Goal: Information Seeking & Learning: Find specific page/section

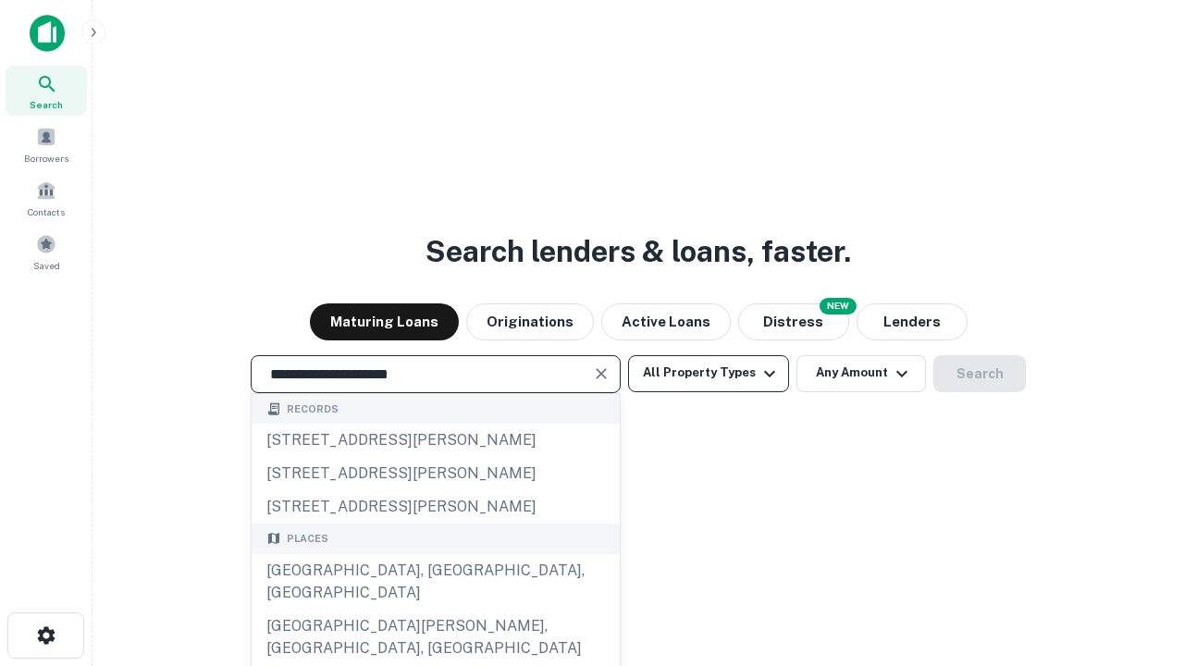
click at [435, 609] on div "[GEOGRAPHIC_DATA], [GEOGRAPHIC_DATA], [GEOGRAPHIC_DATA]" at bounding box center [436, 581] width 368 height 55
type input "**********"
click at [708, 373] on button "All Property Types" at bounding box center [708, 373] width 161 height 37
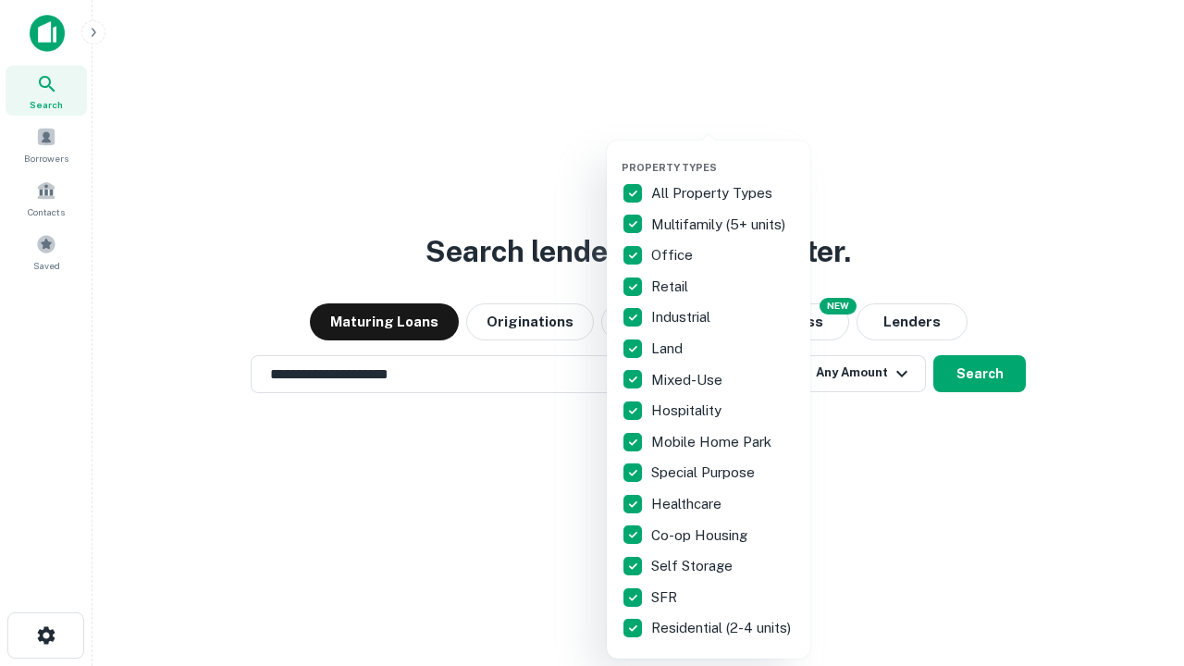
click at [723, 155] on button "button" at bounding box center [722, 155] width 203 height 1
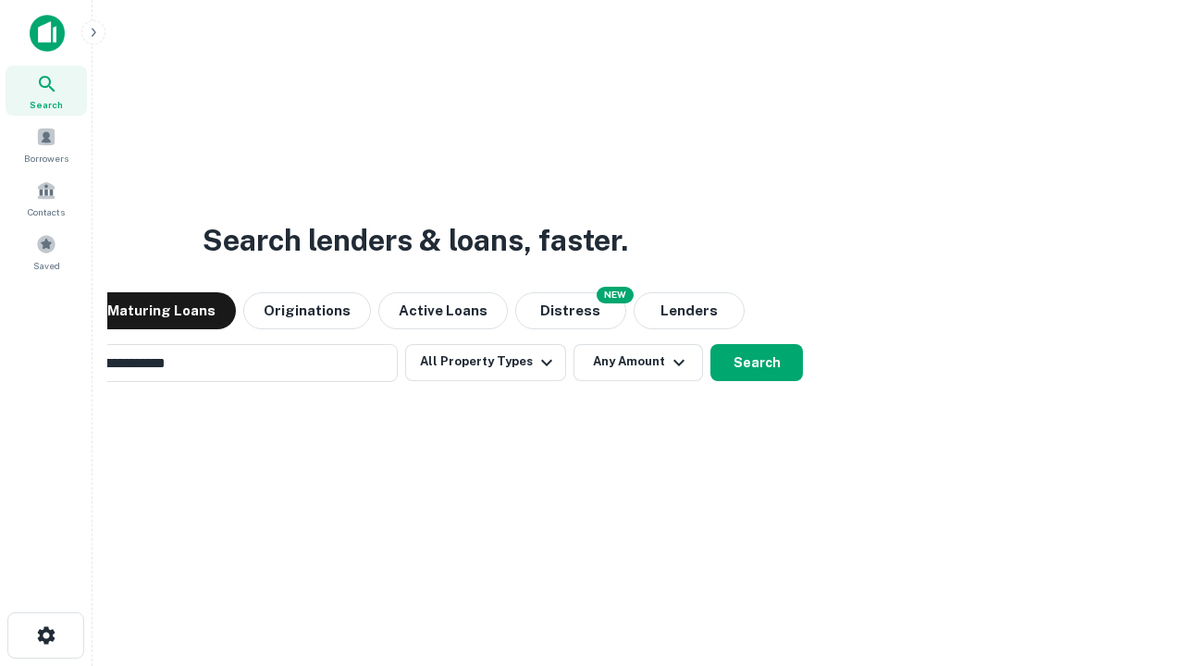
scroll to position [29, 0]
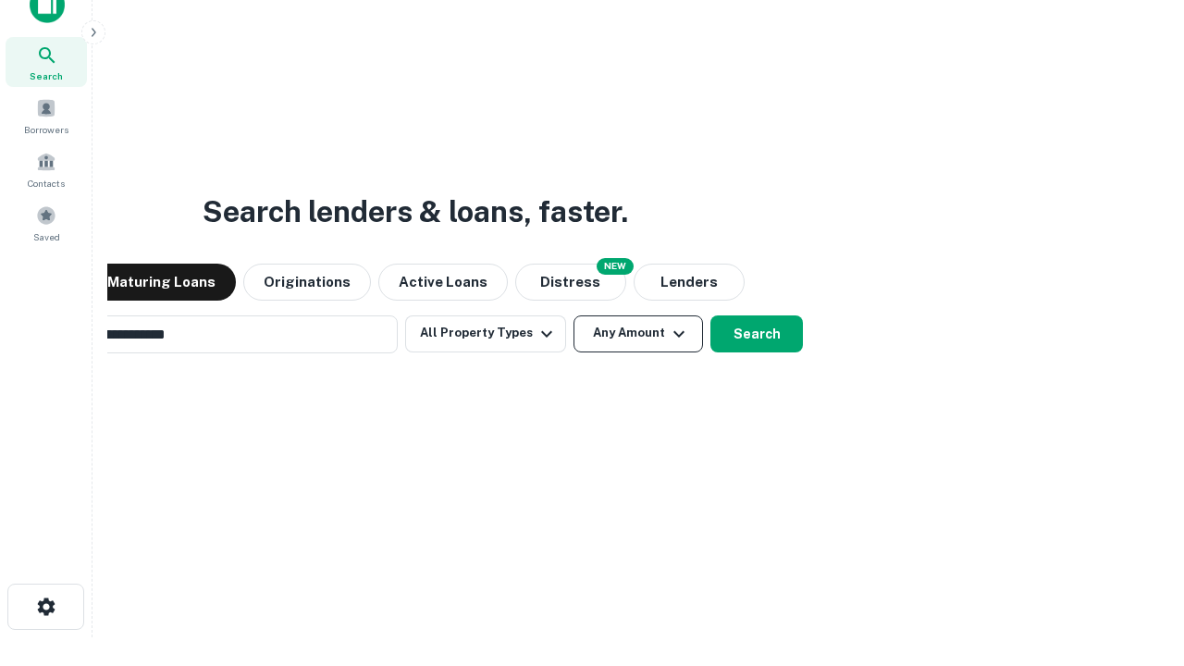
click at [573, 315] on button "Any Amount" at bounding box center [637, 333] width 129 height 37
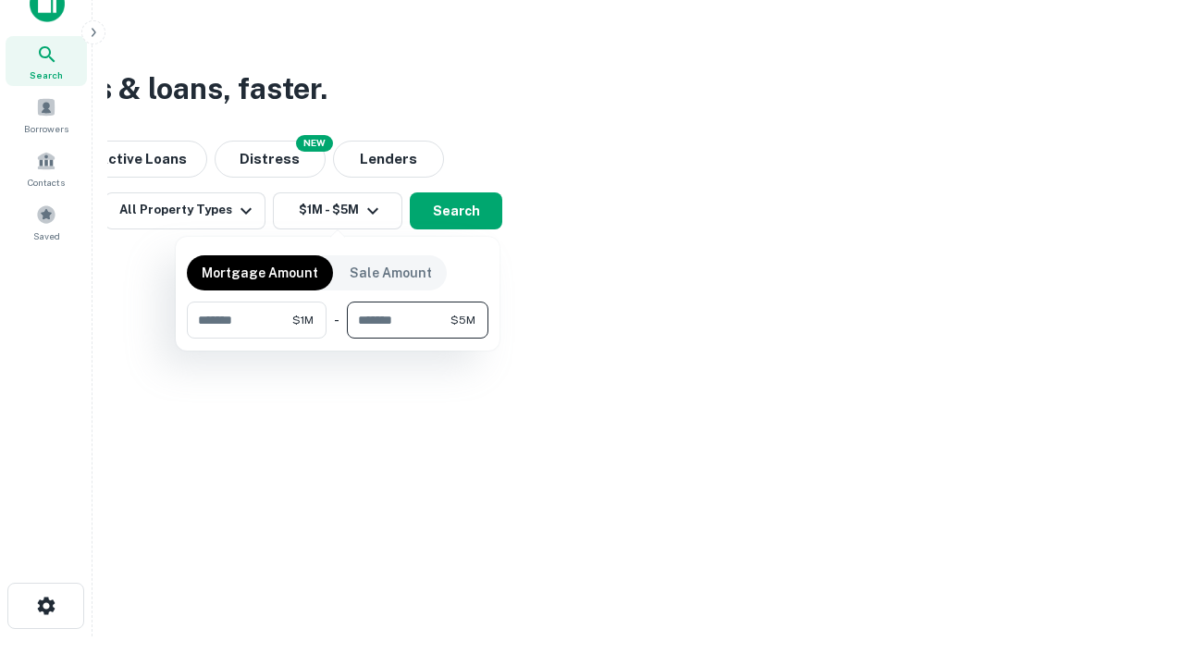
type input "*******"
click at [338, 338] on button "button" at bounding box center [337, 338] width 301 height 1
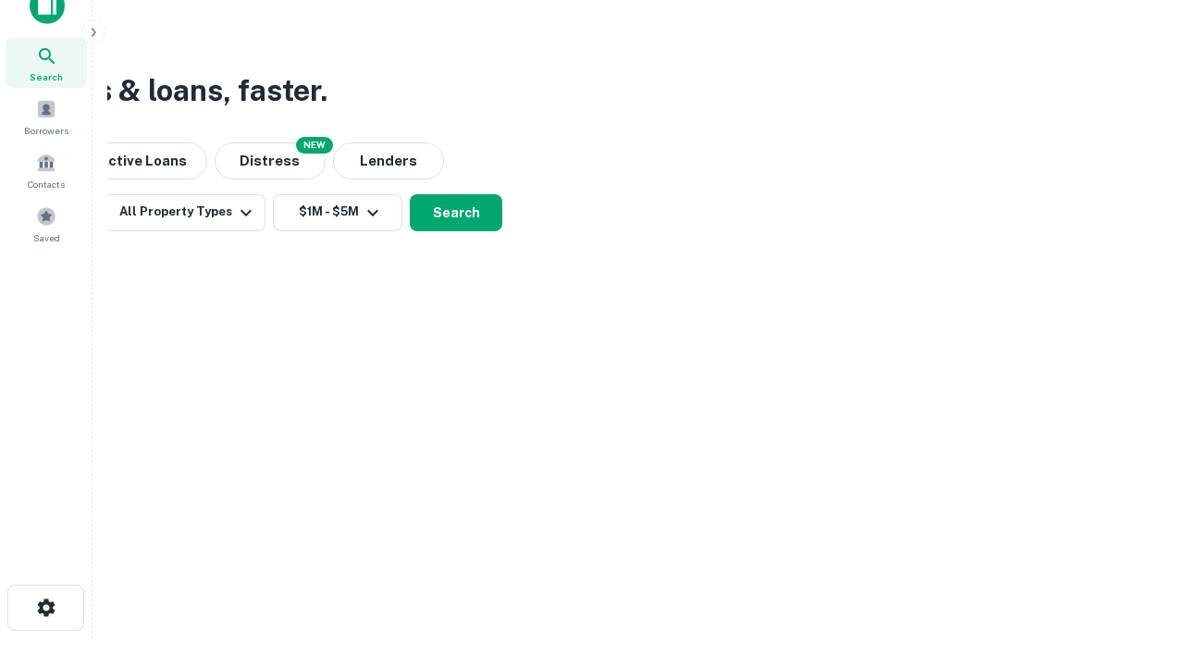
scroll to position [11, 341]
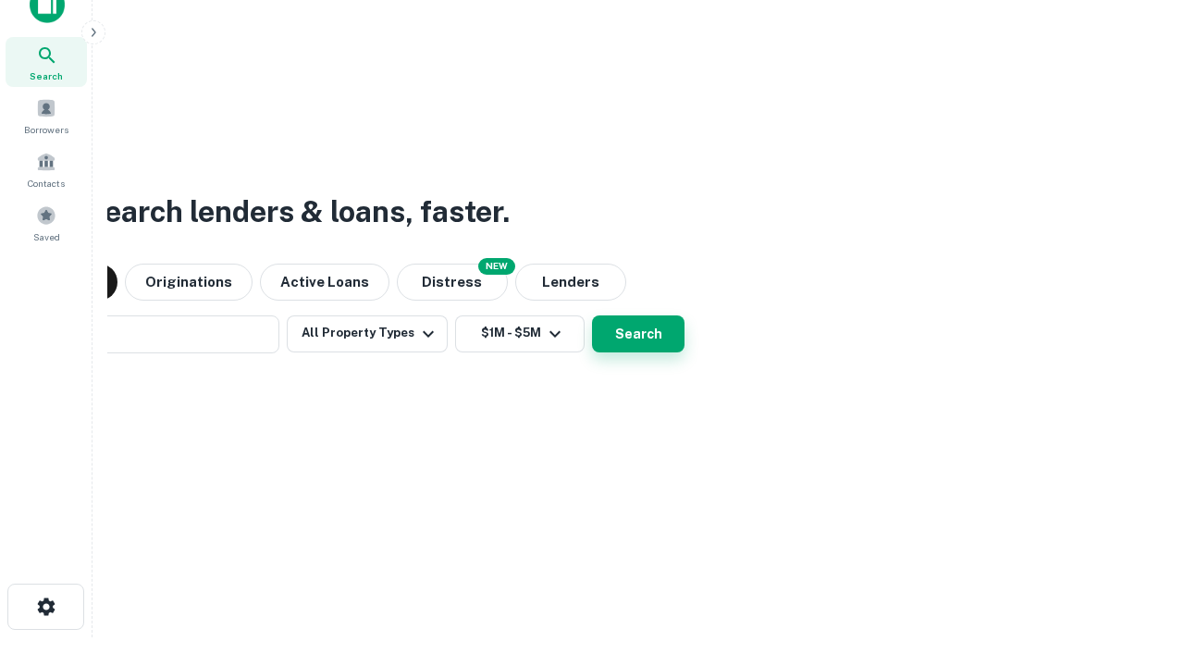
click at [592, 315] on button "Search" at bounding box center [638, 333] width 92 height 37
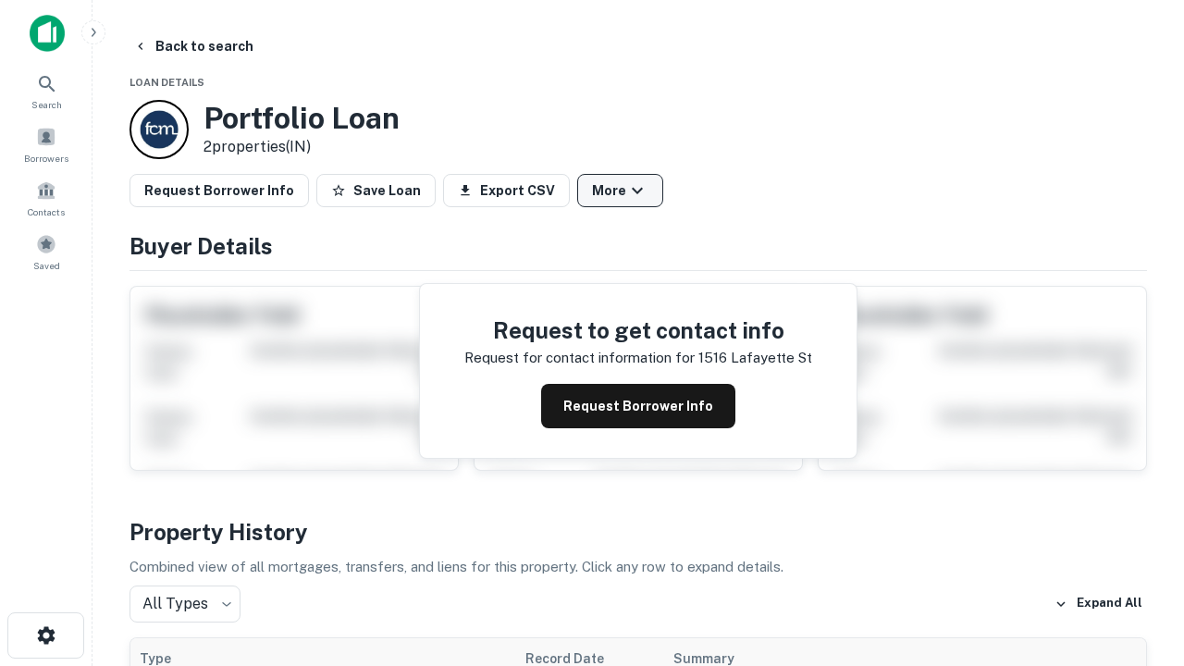
click at [620, 191] on button "More" at bounding box center [620, 190] width 86 height 33
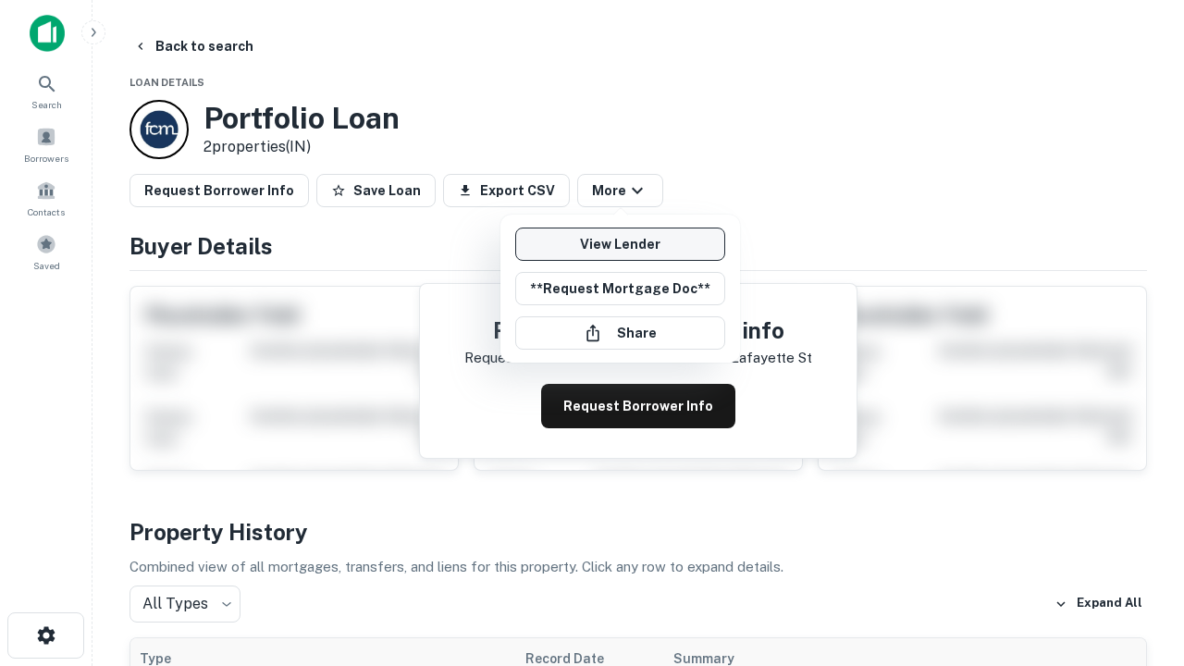
click at [620, 244] on link "View Lender" at bounding box center [620, 243] width 210 height 33
